Goal: Task Accomplishment & Management: Manage account settings

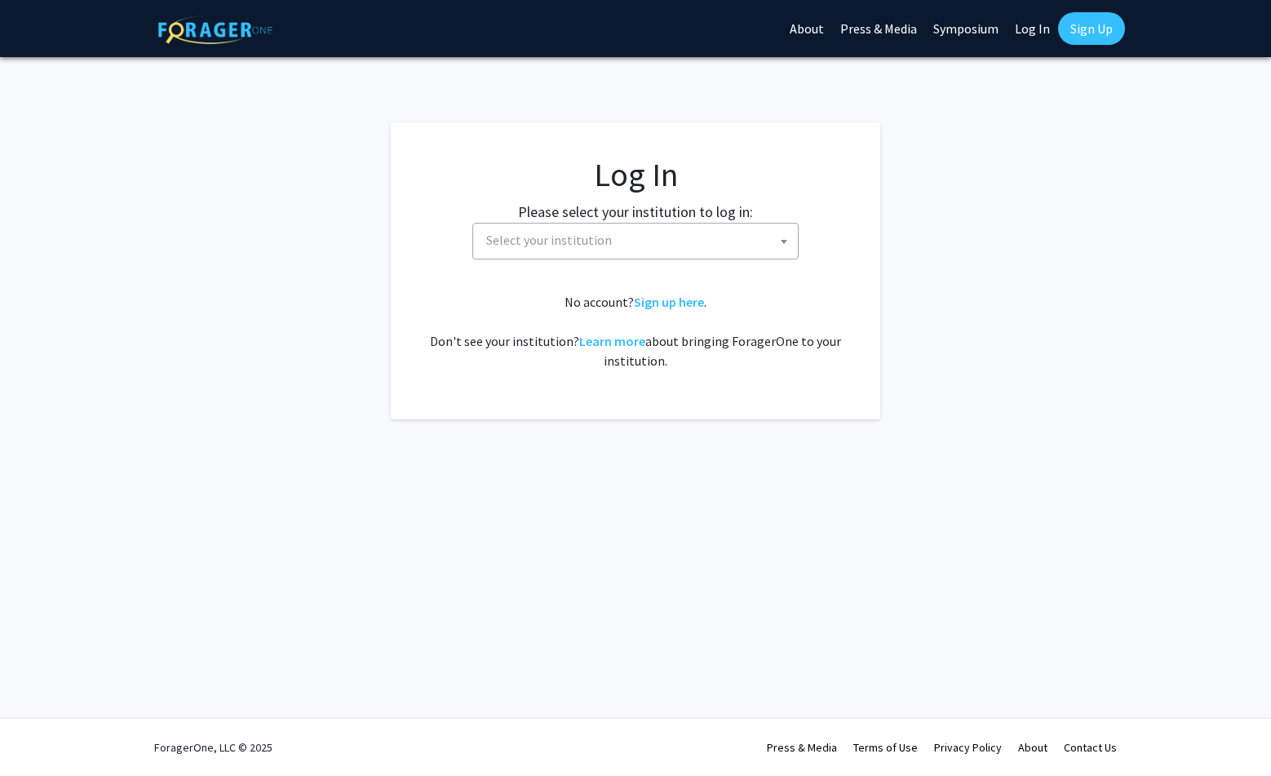
select select
click at [723, 236] on span "Select your institution" at bounding box center [639, 239] width 318 height 33
click at [1024, 33] on link "Log In" at bounding box center [1031, 28] width 51 height 57
click at [1028, 23] on link "Log In" at bounding box center [1031, 28] width 51 height 57
click at [1032, 32] on link "Log In" at bounding box center [1031, 28] width 51 height 57
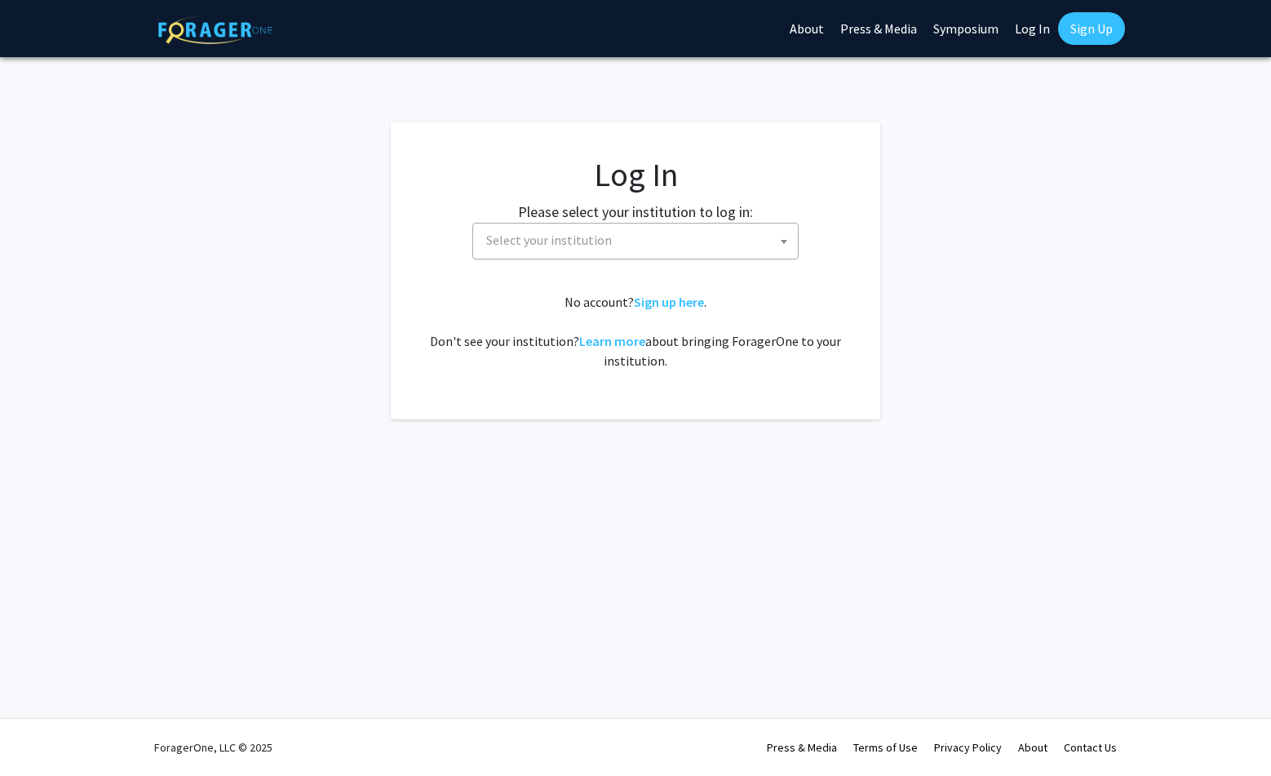
click at [1032, 29] on link "Log In" at bounding box center [1031, 28] width 51 height 57
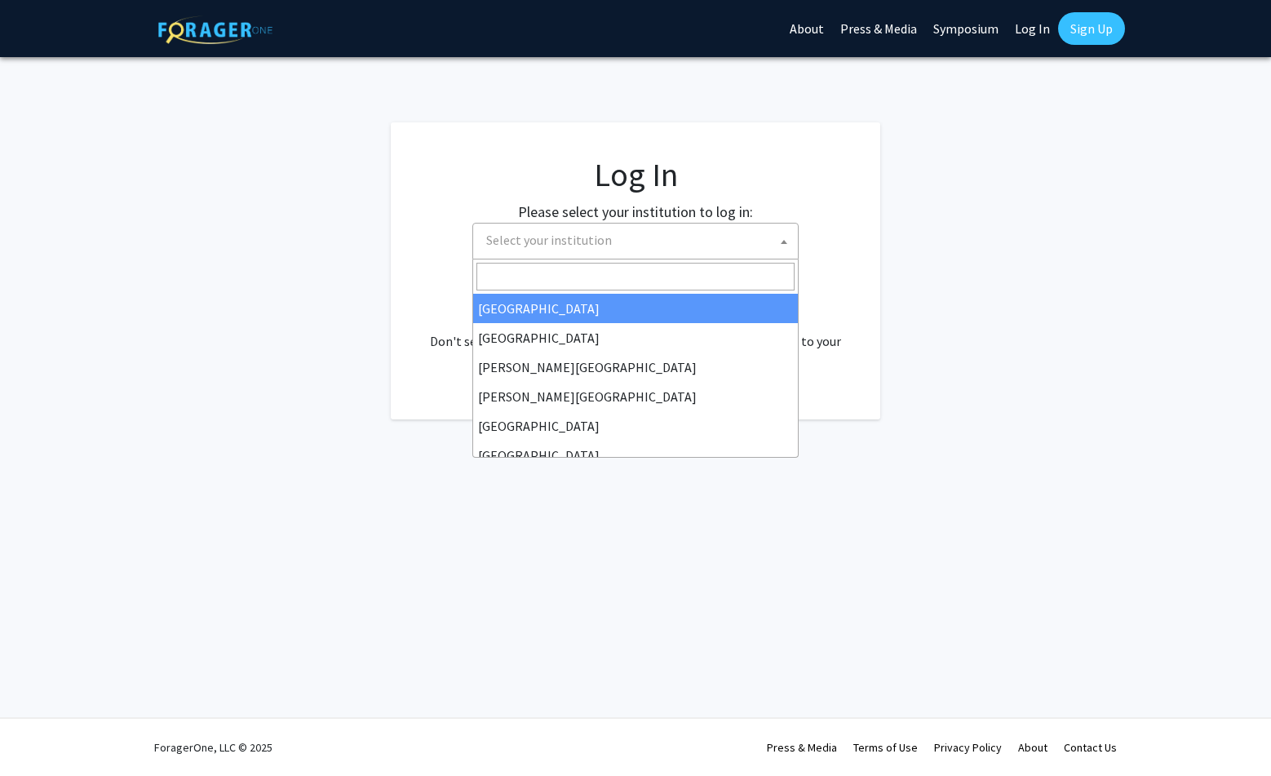
click at [573, 242] on span "Select your institution" at bounding box center [549, 240] width 126 height 16
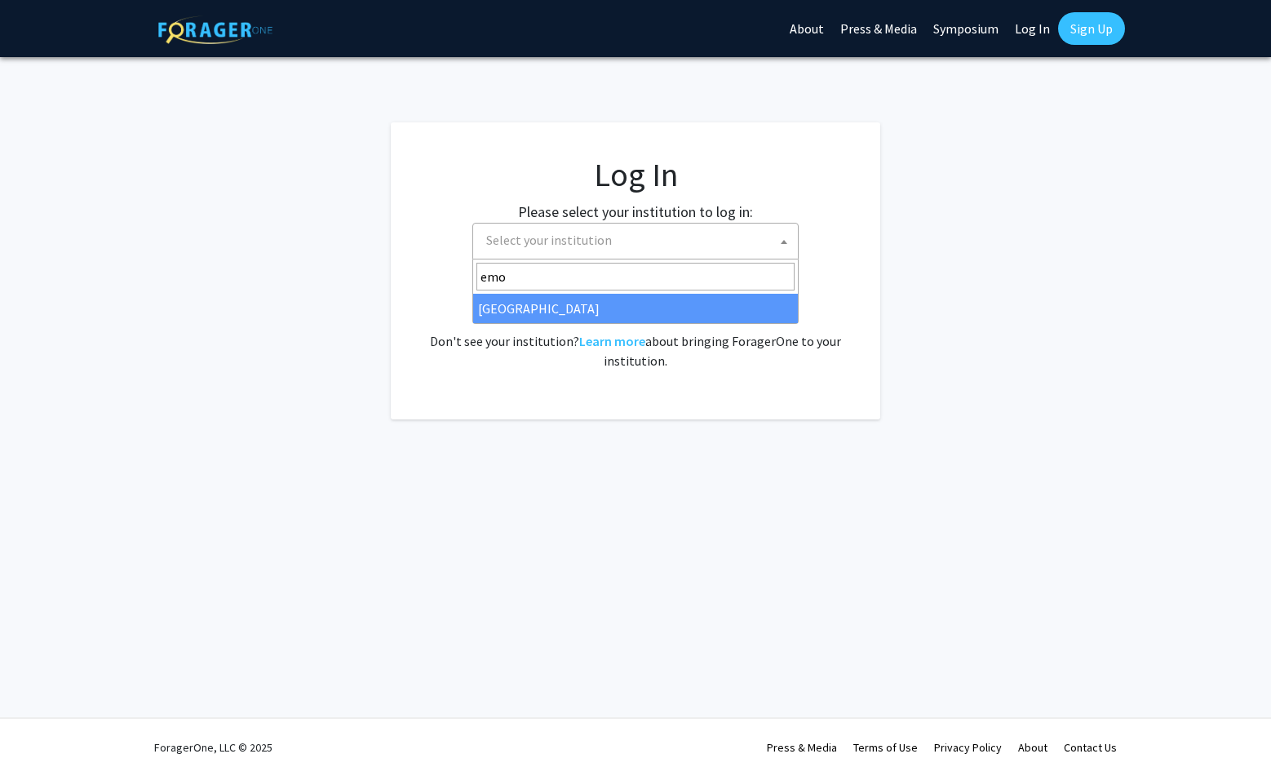
type input "emo"
select select "12"
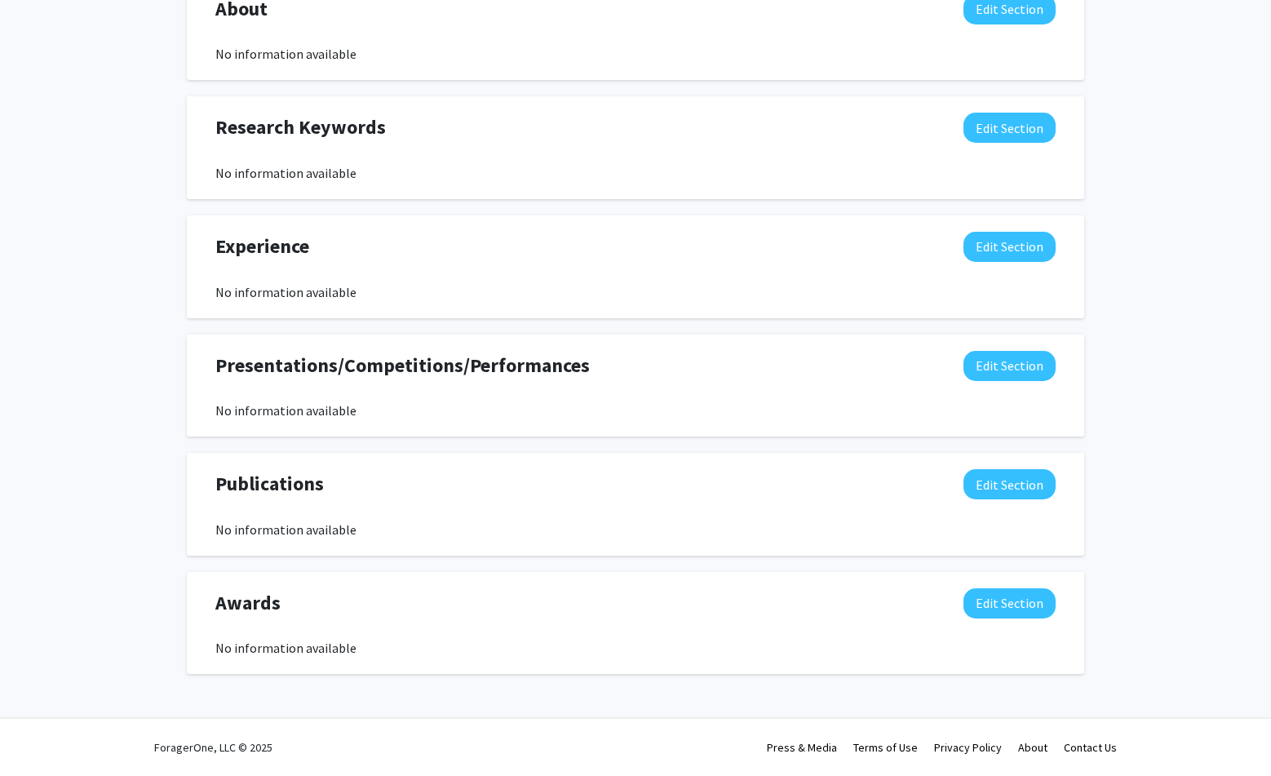
scroll to position [757, 0]
click at [457, 369] on span "Presentations/Competitions/Performances" at bounding box center [402, 365] width 374 height 29
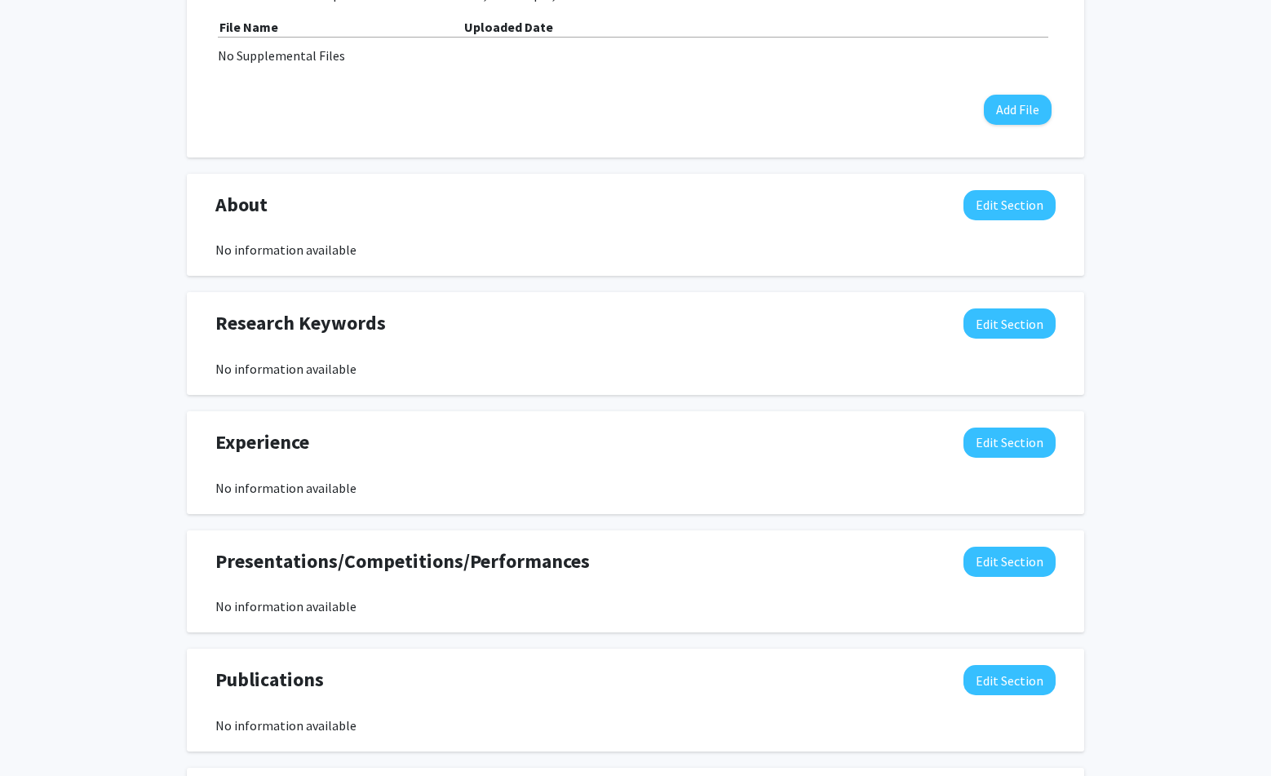
scroll to position [559, 0]
